Goal: Transaction & Acquisition: Purchase product/service

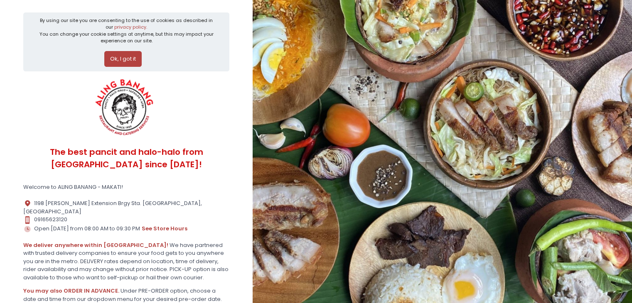
click at [122, 56] on button "Ok, I got it" at bounding box center [122, 59] width 37 height 16
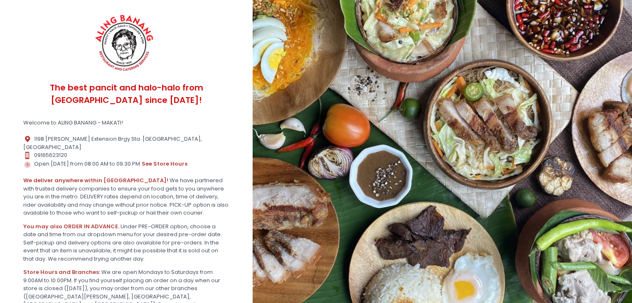
scroll to position [114, 0]
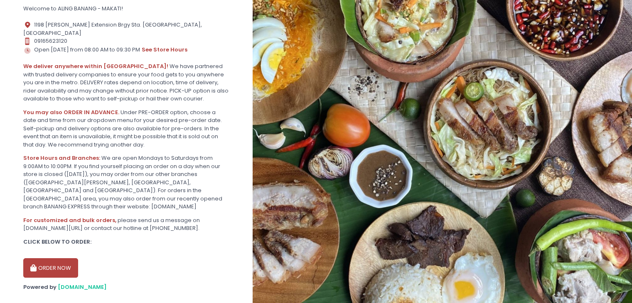
click at [62, 258] on button "ORDER NOW" at bounding box center [50, 268] width 55 height 20
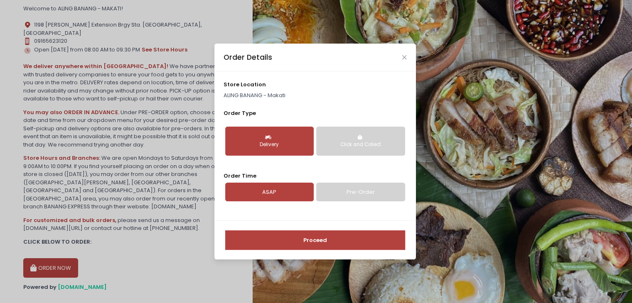
click at [291, 143] on div "Delivery" at bounding box center [269, 144] width 77 height 7
click at [287, 137] on button "Delivery" at bounding box center [269, 141] width 88 height 29
click at [290, 194] on link "ASAP" at bounding box center [269, 192] width 88 height 19
click at [298, 239] on button "Proceed" at bounding box center [315, 240] width 180 height 20
